Goal: Information Seeking & Learning: Find contact information

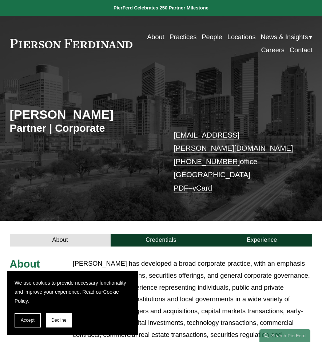
click at [208, 39] on link "People" at bounding box center [211, 37] width 20 height 13
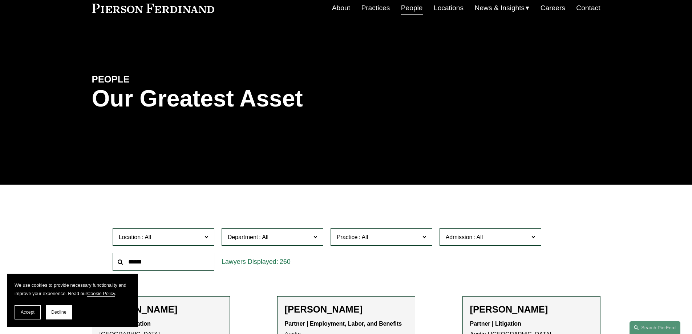
scroll to position [73, 0]
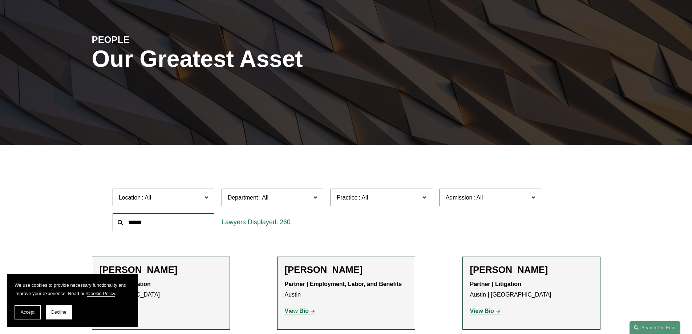
click at [150, 197] on span at bounding box center [147, 197] width 12 height 6
click at [0, 0] on link "[GEOGRAPHIC_DATA]" at bounding box center [0, 0] width 0 height 0
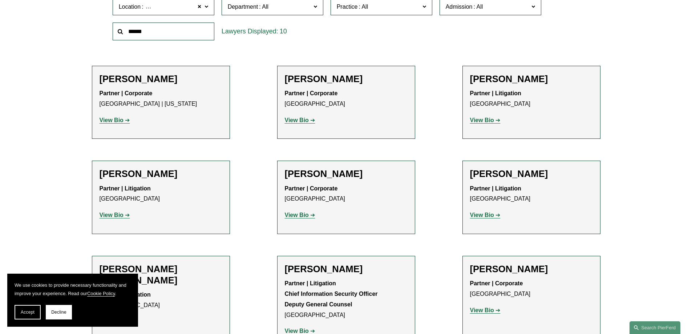
scroll to position [254, 0]
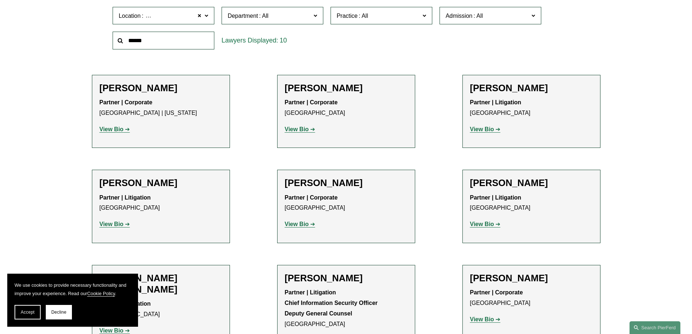
click at [321, 201] on ul "Filter Location [GEOGRAPHIC_DATA] [GEOGRAPHIC_DATA] All [GEOGRAPHIC_DATA] [GEOG…" at bounding box center [346, 222] width 550 height 483
click at [114, 129] on strong "View Bio" at bounding box center [112, 129] width 24 height 6
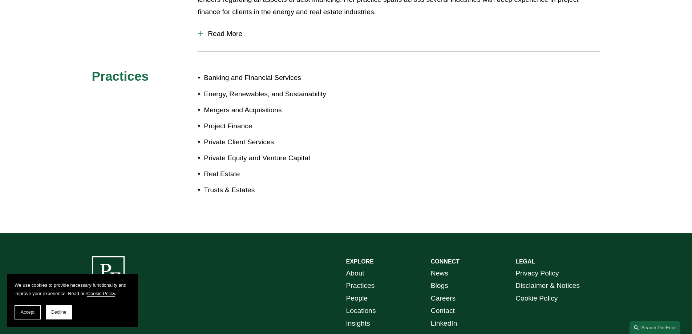
scroll to position [291, 0]
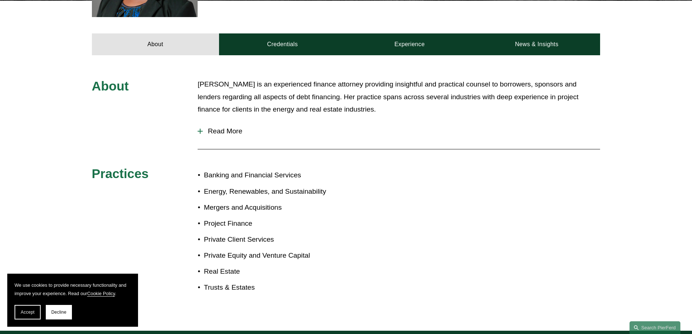
click at [224, 132] on span "Read More" at bounding box center [402, 131] width 398 height 8
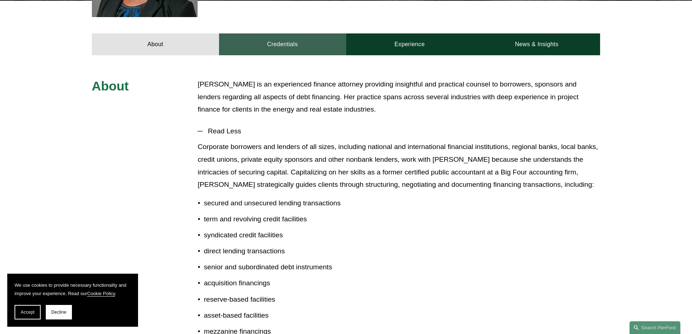
click at [292, 52] on link "Credentials" at bounding box center [282, 44] width 127 height 22
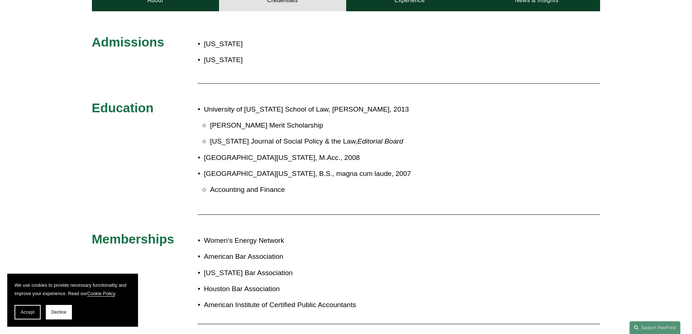
scroll to position [218, 0]
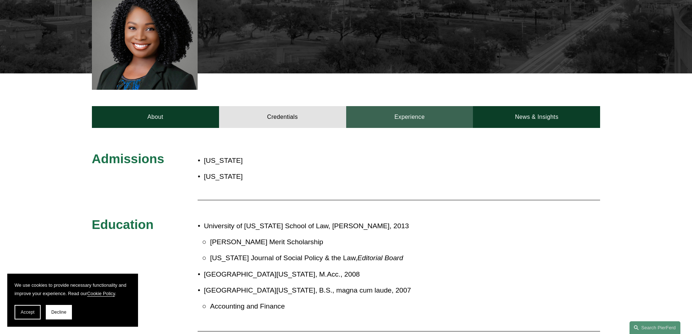
click at [387, 110] on link "Experience" at bounding box center [409, 117] width 127 height 22
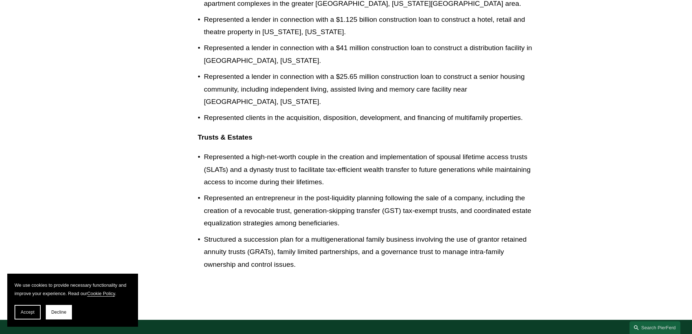
scroll to position [1272, 0]
